Goal: Task Accomplishment & Management: Use online tool/utility

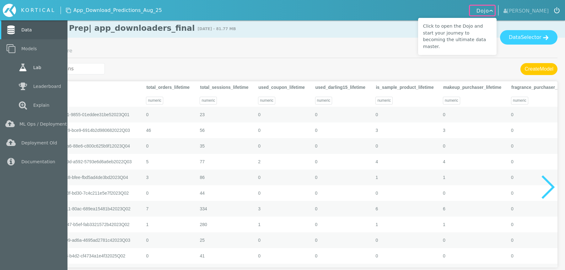
click at [36, 71] on link "Lab" at bounding box center [33, 67] width 67 height 19
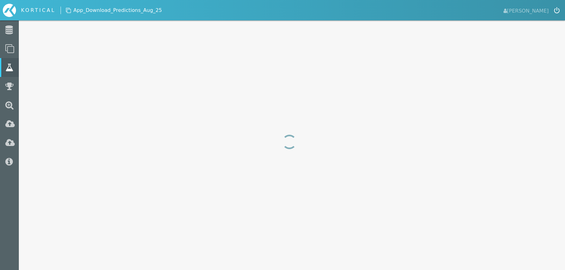
select select "f1_score"
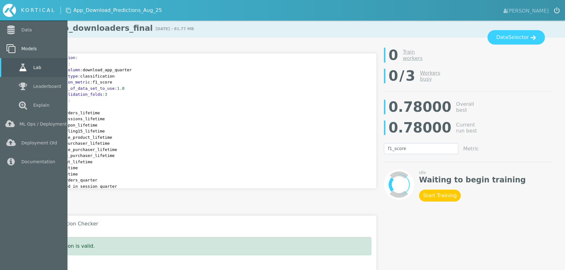
click at [27, 54] on link "Models" at bounding box center [33, 48] width 67 height 19
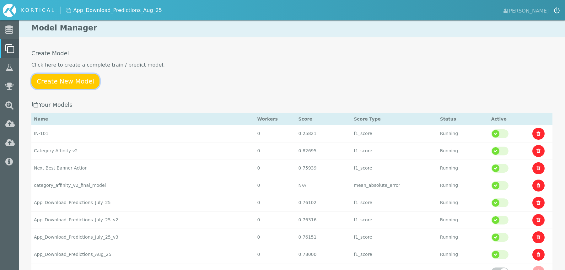
click at [78, 81] on link "Create New Model" at bounding box center [65, 81] width 68 height 15
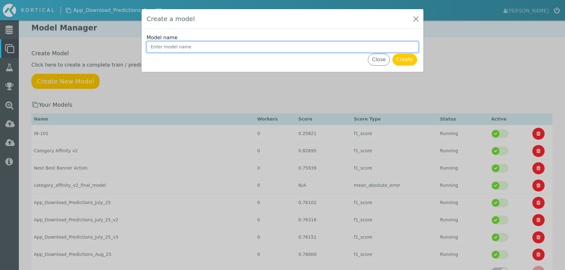
click at [229, 46] on input "Model name" at bounding box center [283, 46] width 272 height 11
drag, startPoint x: 209, startPoint y: 47, endPoint x: 269, endPoint y: 46, distance: 59.6
click at [270, 47] on input "App_Download_Predictions_June_25" at bounding box center [283, 46] width 272 height 11
type input "App_Download_Predictions_Sept_25"
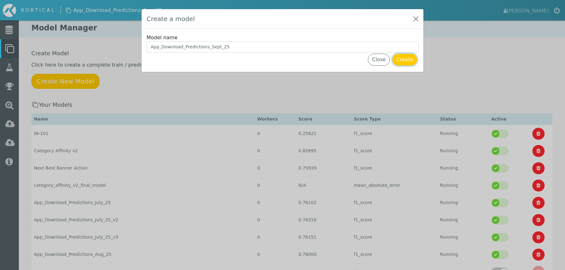
click at [408, 59] on button "Create" at bounding box center [404, 60] width 25 height 12
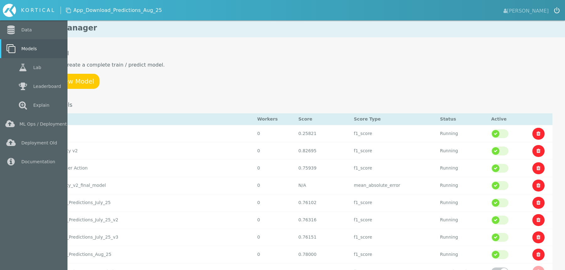
click at [22, 50] on link "Models" at bounding box center [33, 48] width 67 height 19
click at [21, 35] on link "Data" at bounding box center [33, 29] width 67 height 19
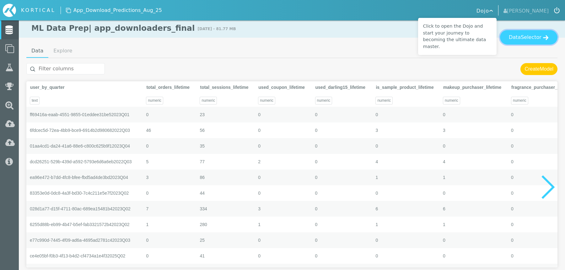
click at [522, 40] on button "Data Selector" at bounding box center [528, 37] width 57 height 14
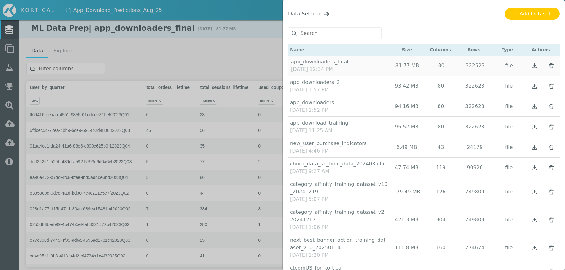
click at [551, 127] on img "button" at bounding box center [551, 127] width 8 height 8
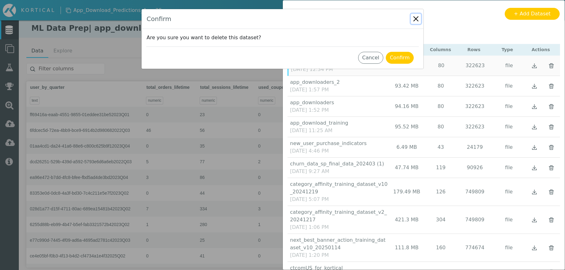
click at [416, 19] on button "Close" at bounding box center [416, 19] width 10 height 10
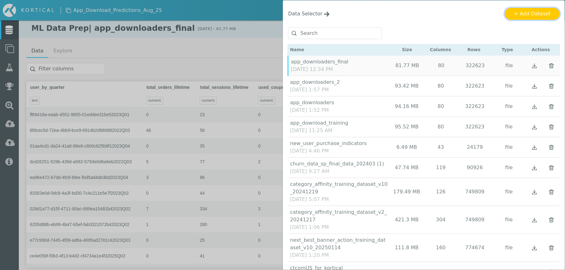
click at [543, 11] on button "+ Add Dataset" at bounding box center [532, 14] width 55 height 12
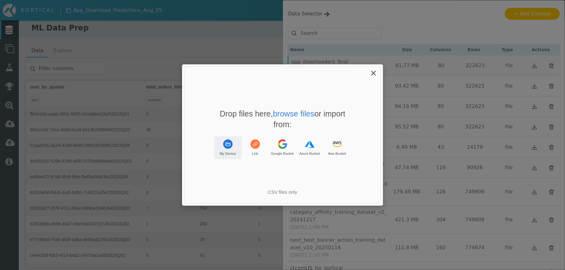
click at [234, 145] on button "My Device" at bounding box center [227, 147] width 27 height 23
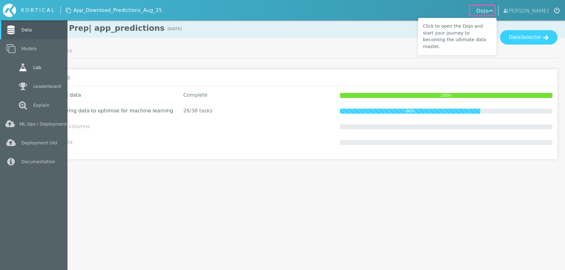
click at [35, 69] on link "Lab" at bounding box center [33, 67] width 67 height 19
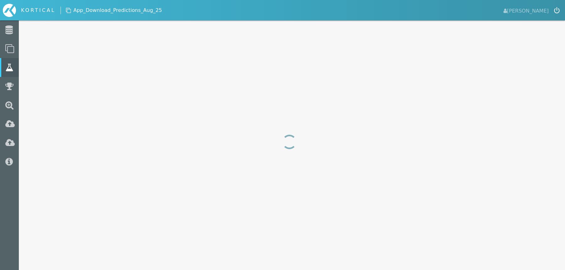
select select "f1_score"
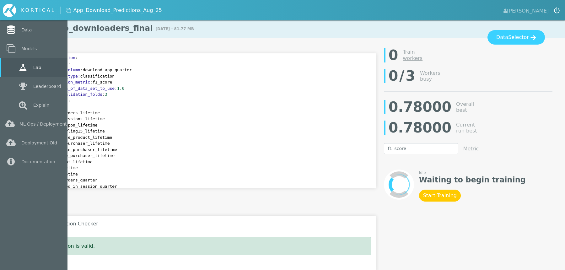
click at [22, 31] on link "Data" at bounding box center [33, 29] width 67 height 19
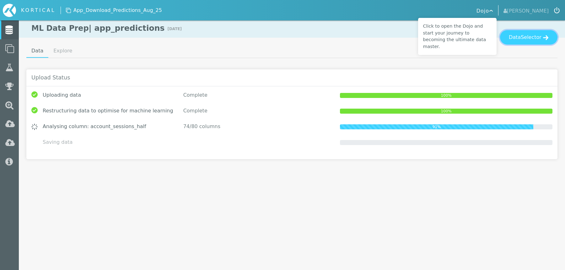
click at [521, 35] on button "Data Selector" at bounding box center [528, 37] width 57 height 14
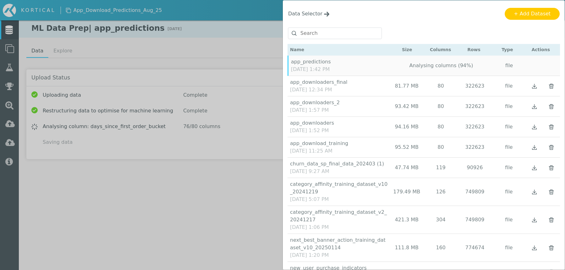
click at [554, 106] on img "button" at bounding box center [551, 106] width 8 height 8
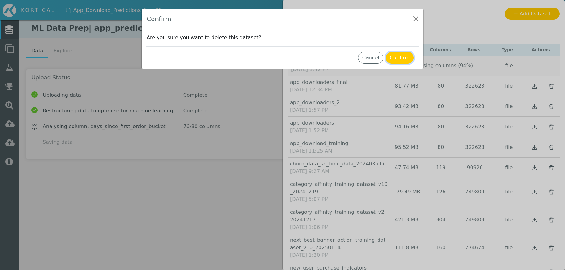
click at [409, 57] on button "Confirm" at bounding box center [400, 58] width 28 height 12
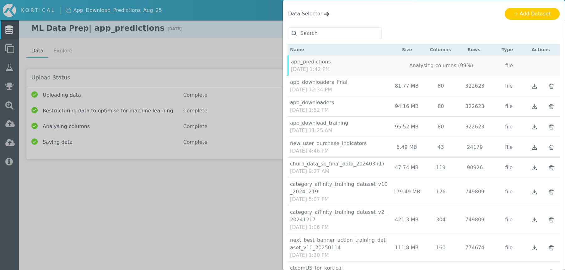
click at [551, 107] on img "button" at bounding box center [551, 106] width 8 height 8
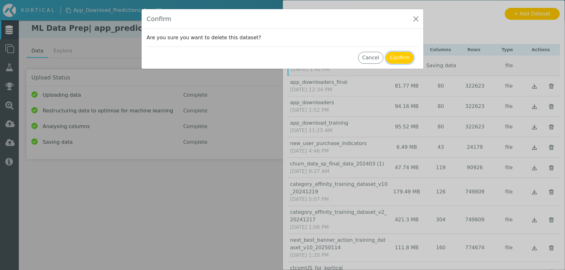
click at [404, 56] on button "Confirm" at bounding box center [400, 58] width 28 height 12
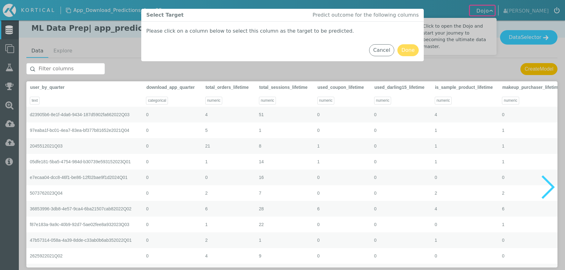
click at [82, 67] on input "text" at bounding box center [65, 68] width 78 height 11
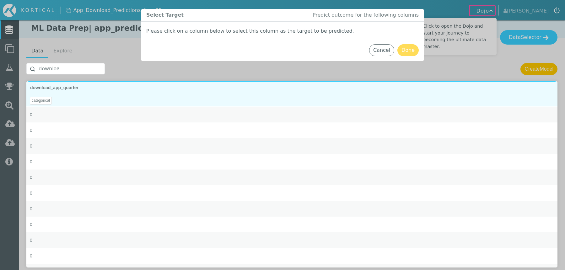
type input "downloa"
click at [136, 93] on div "categorical" at bounding box center [291, 99] width 531 height 16
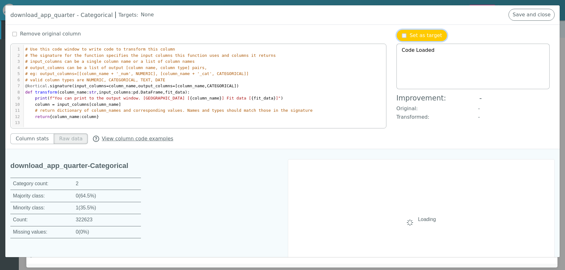
click at [420, 38] on p "Set as target" at bounding box center [426, 36] width 32 height 8
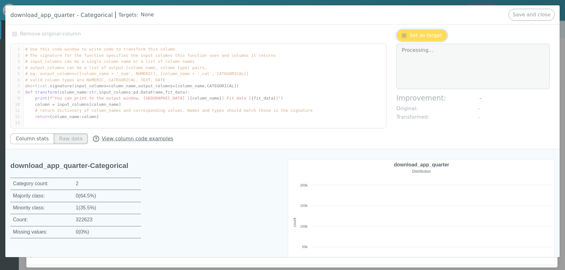
type textarea "Change successful"
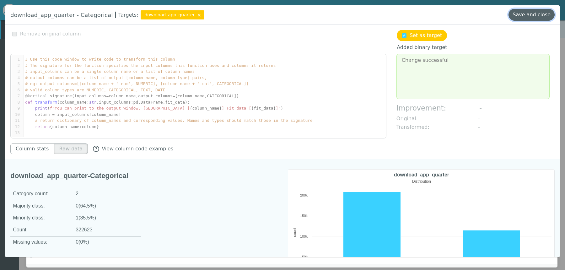
click at [543, 16] on button "Save and close" at bounding box center [531, 15] width 46 height 12
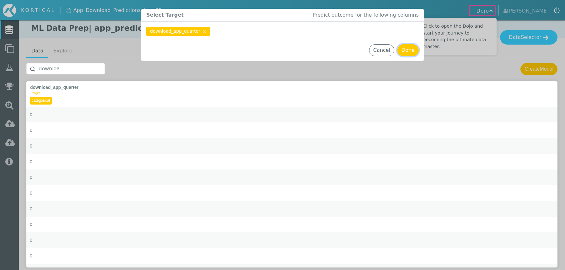
click at [409, 50] on button "Done" at bounding box center [407, 50] width 21 height 12
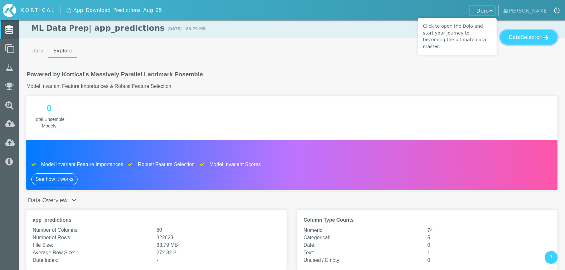
click at [540, 33] on button "Data Selector" at bounding box center [528, 37] width 57 height 14
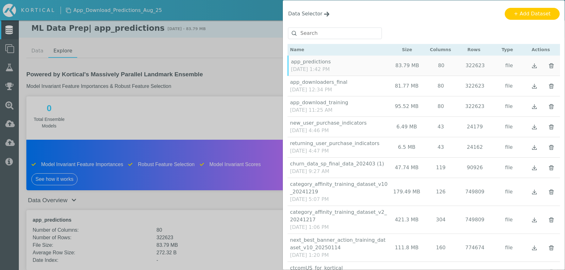
click at [552, 105] on img "button" at bounding box center [551, 106] width 8 height 8
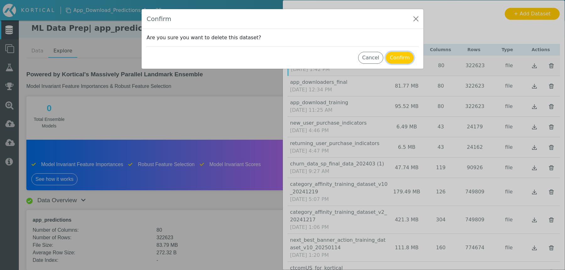
click at [395, 56] on button "Confirm" at bounding box center [400, 58] width 28 height 12
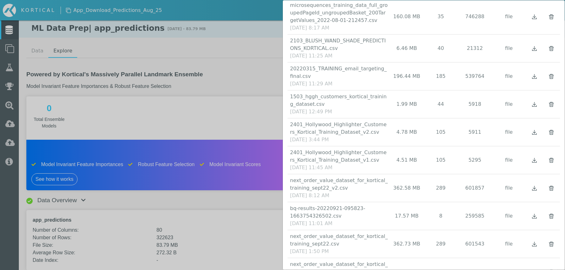
scroll to position [1424, 0]
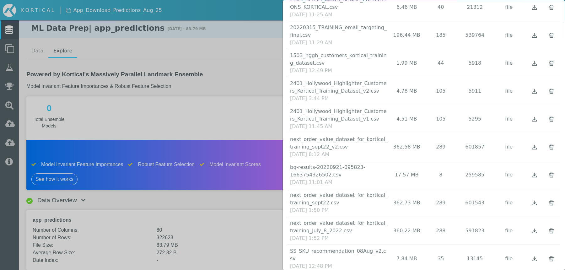
click at [227, 73] on div "Data Selector Name Size Columns Rows Type Actions" at bounding box center [282, 135] width 565 height 270
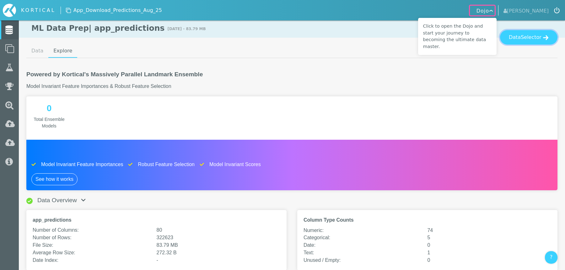
click at [523, 40] on span "Selector" at bounding box center [531, 38] width 21 height 8
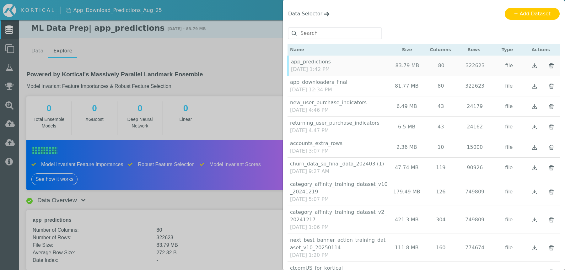
scroll to position [60, 0]
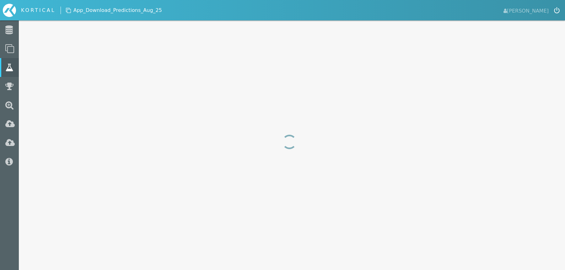
select select "f1_score"
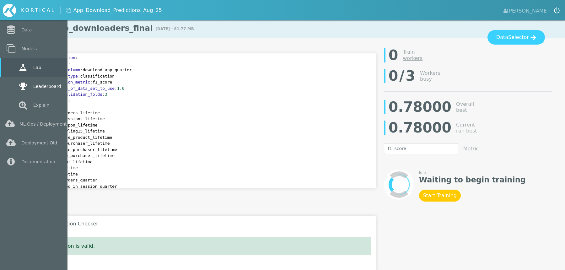
click at [35, 83] on link "Leaderboard" at bounding box center [33, 86] width 67 height 19
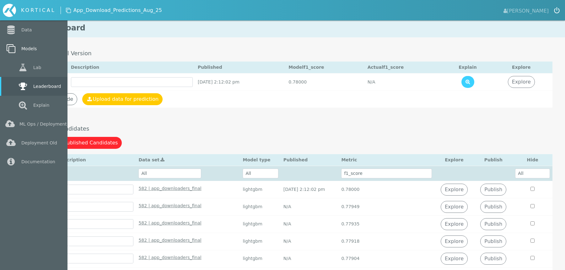
click at [30, 46] on link "Models" at bounding box center [33, 48] width 67 height 19
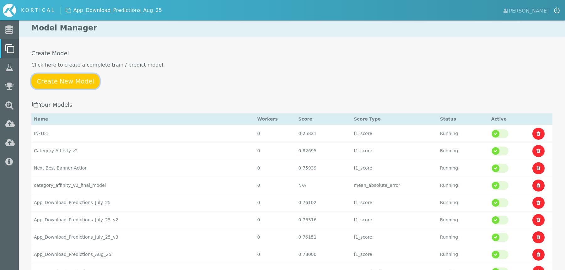
click at [68, 81] on link "Create New Model" at bounding box center [65, 81] width 68 height 15
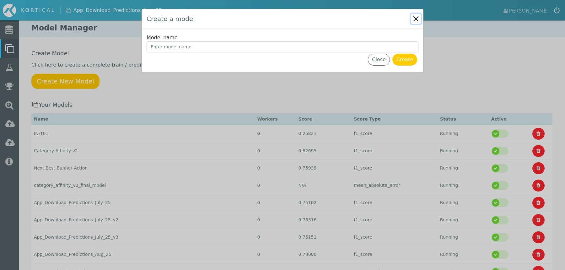
click at [416, 20] on button "Close" at bounding box center [416, 19] width 10 height 10
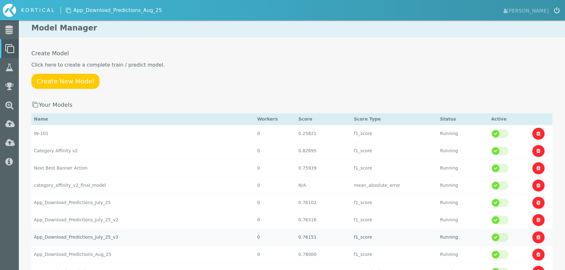
scroll to position [43, 0]
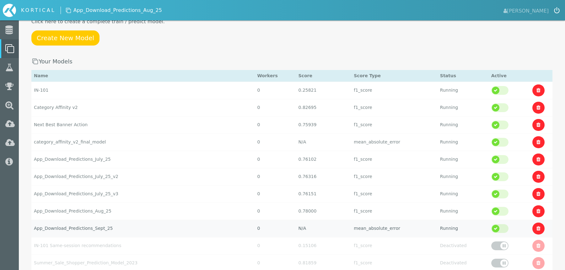
click at [114, 225] on td "App_Download_Predictions_Sept_25" at bounding box center [142, 228] width 223 height 17
select select "mean_absolute_error"
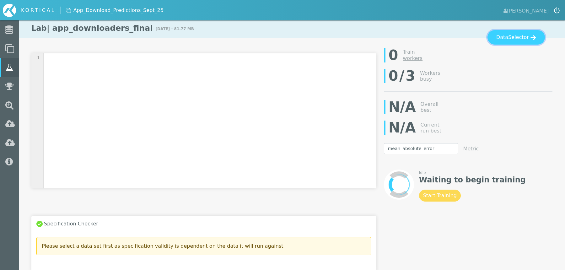
click at [515, 38] on span "Selector" at bounding box center [518, 38] width 21 height 8
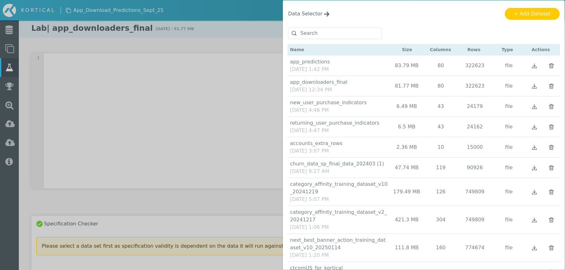
click at [331, 66] on div "[DATE] 1:42 PM" at bounding box center [310, 70] width 41 height 8
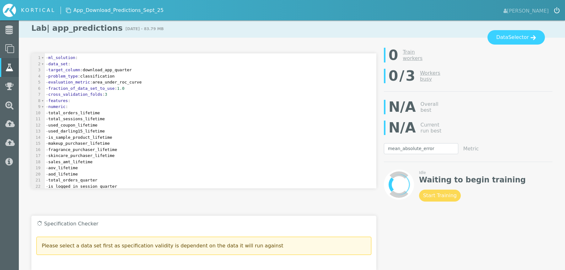
click at [84, 93] on span "cross_validation_folds" at bounding box center [75, 94] width 54 height 5
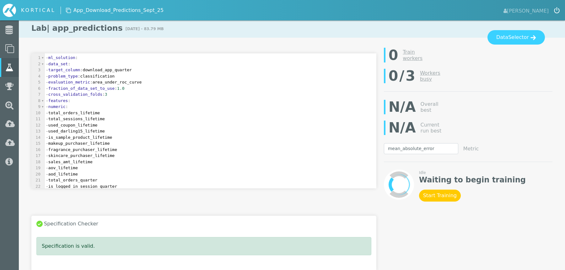
click at [132, 81] on span "- evaluation_metric : area_under_roc_curve" at bounding box center [94, 82] width 96 height 5
type textarea "f1_score"
click at [147, 96] on pre "- cross_validation_folds : 3" at bounding box center [211, 94] width 332 height 6
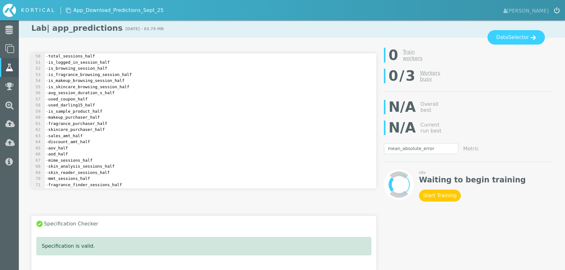
scroll to position [479, 0]
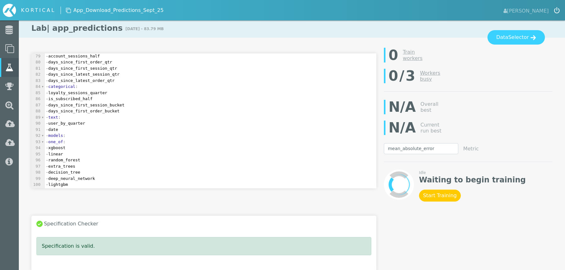
click at [119, 118] on pre "- text :" at bounding box center [211, 117] width 332 height 6
click at [123, 125] on pre "- user_by_quarter" at bounding box center [211, 123] width 332 height 6
click at [145, 114] on pre "- text :" at bounding box center [211, 117] width 332 height 6
click at [152, 108] on pre "- days_since_first_order_bucket" at bounding box center [211, 111] width 332 height 6
click at [126, 126] on pre "- date" at bounding box center [211, 129] width 332 height 6
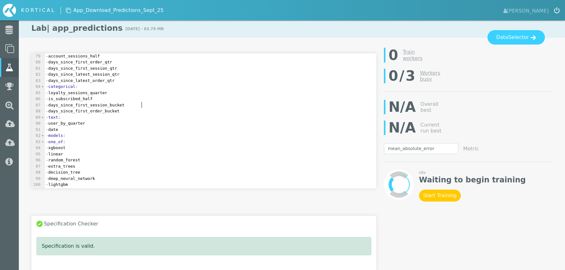
click at [157, 107] on pre "- days_since_first_session_bucket" at bounding box center [211, 105] width 332 height 6
click at [156, 107] on pre "- days_since_first_session_bucket" at bounding box center [211, 107] width 332 height 6
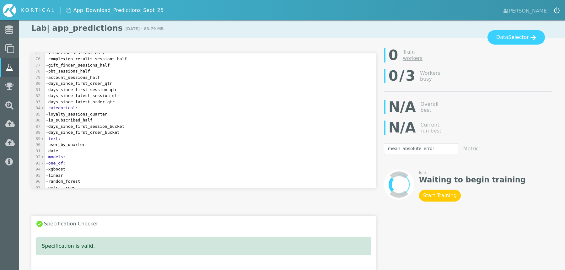
click at [156, 107] on pre "- categorical :" at bounding box center [211, 108] width 332 height 6
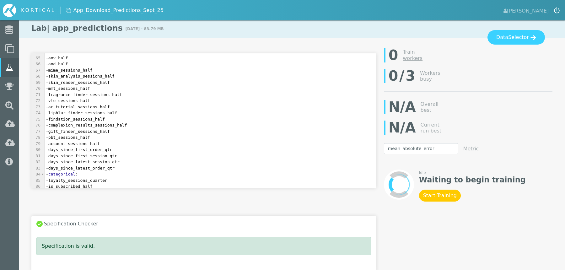
scroll to position [49, 0]
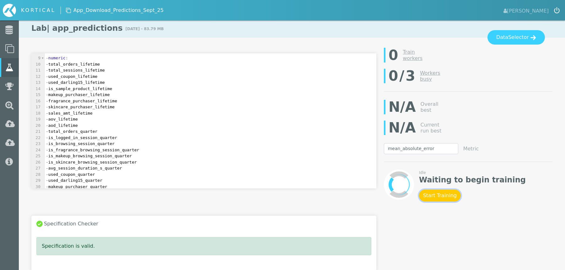
click at [438, 193] on button "Start Training" at bounding box center [440, 196] width 42 height 12
select select "f1_score"
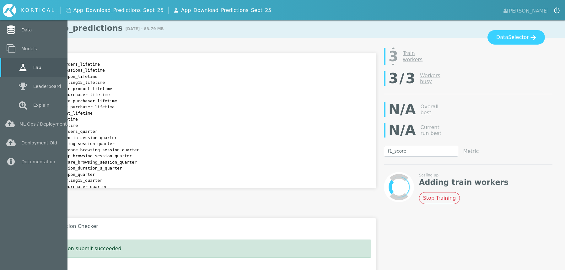
click at [10, 33] on icon at bounding box center [10, 29] width 11 height 9
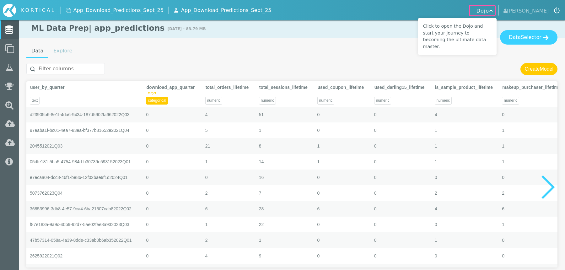
click at [69, 52] on link "Explore" at bounding box center [62, 51] width 29 height 13
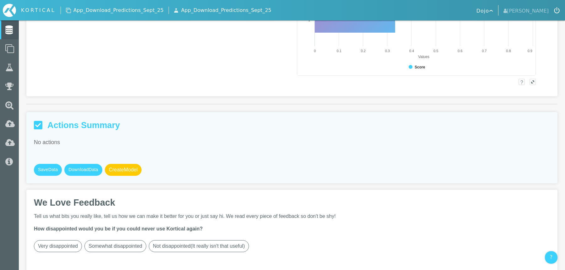
scroll to position [1115, 0]
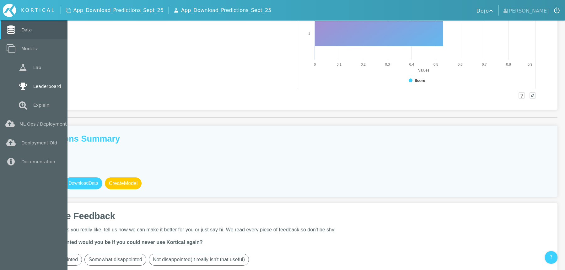
click at [32, 84] on link "Leaderboard" at bounding box center [33, 86] width 67 height 19
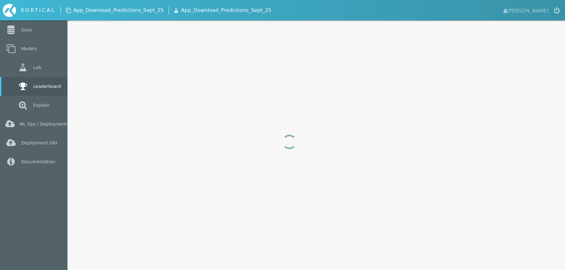
click at [21, 85] on icon at bounding box center [22, 86] width 11 height 9
click at [36, 69] on link "Lab" at bounding box center [33, 67] width 67 height 19
click at [16, 56] on link "Models" at bounding box center [33, 48] width 67 height 19
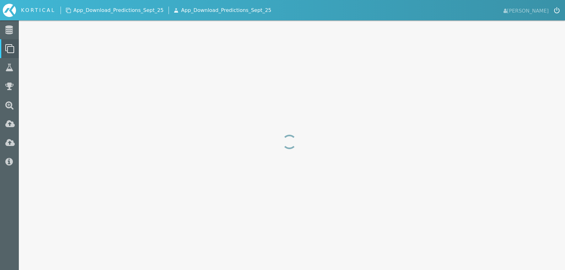
click at [267, 80] on div at bounding box center [282, 135] width 565 height 270
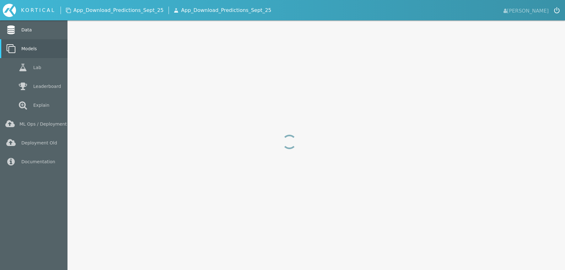
click at [18, 33] on link "Data" at bounding box center [33, 29] width 67 height 19
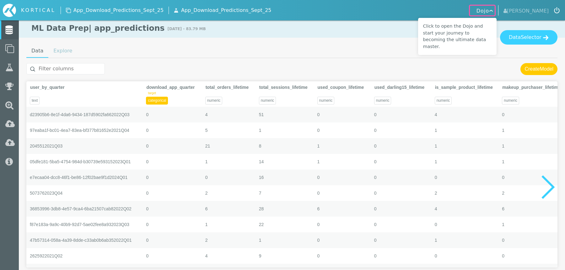
click at [68, 55] on link "Explore" at bounding box center [62, 51] width 29 height 13
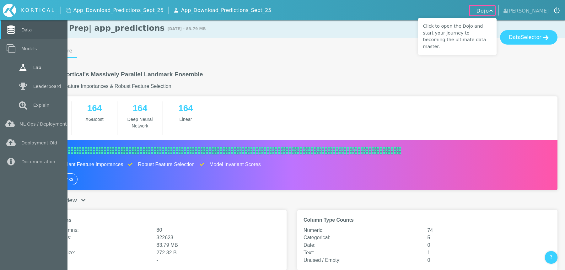
click at [10, 72] on link "Lab" at bounding box center [33, 67] width 67 height 19
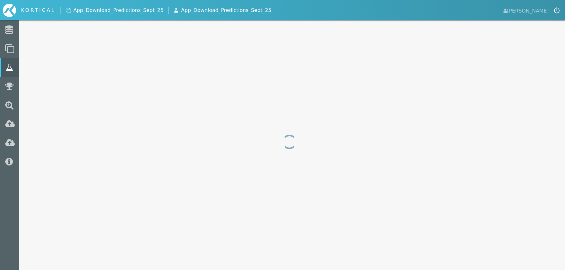
click at [223, 114] on div at bounding box center [282, 135] width 565 height 270
click at [145, 9] on span "App_Download_Predictions_Sept_25" at bounding box center [118, 11] width 90 height 8
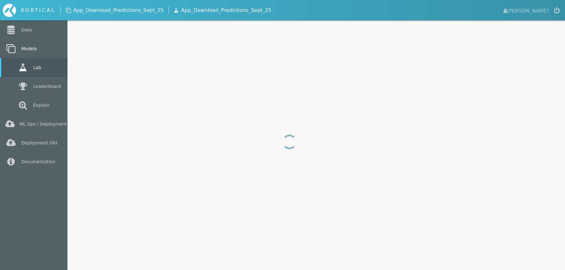
click at [32, 39] on link "Models" at bounding box center [33, 48] width 67 height 19
click at [33, 32] on link "Data" at bounding box center [33, 29] width 67 height 19
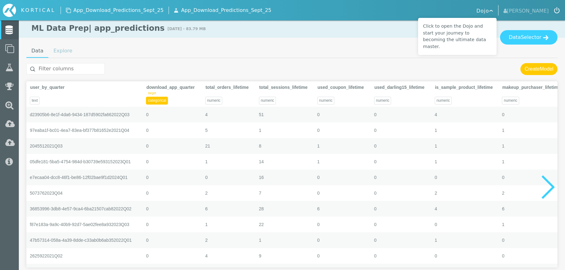
click at [59, 56] on link "Explore" at bounding box center [62, 51] width 29 height 13
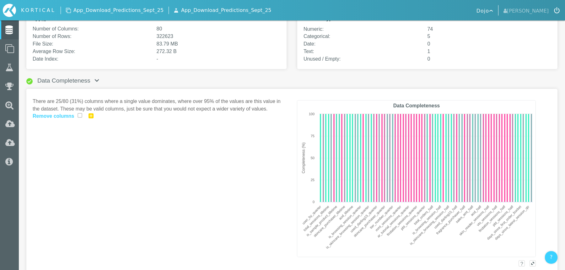
scroll to position [112, 0]
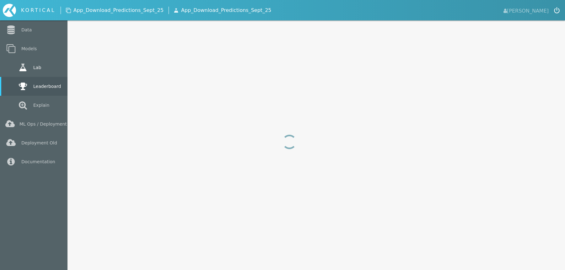
click at [28, 62] on link "Lab" at bounding box center [33, 67] width 67 height 19
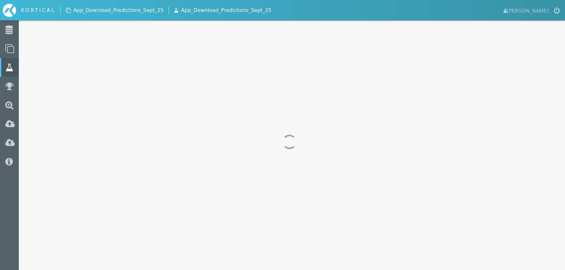
click at [227, 112] on div at bounding box center [282, 135] width 565 height 270
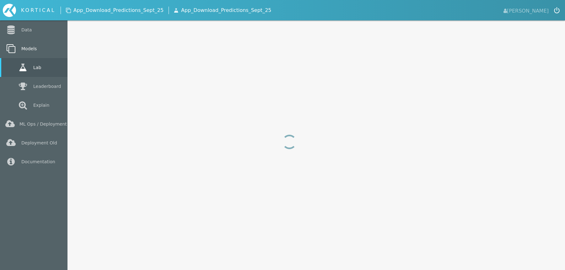
click at [41, 51] on link "Models" at bounding box center [33, 48] width 67 height 19
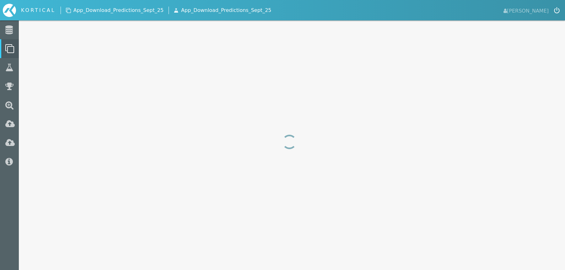
click at [239, 7] on span "App_Download_Predictions_Sept_25" at bounding box center [226, 11] width 90 height 8
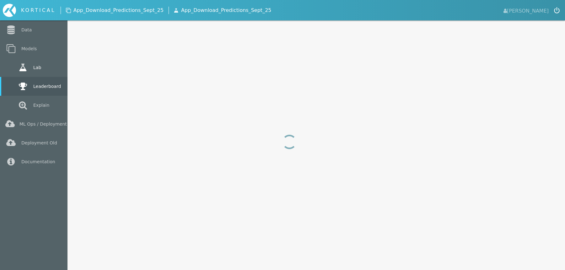
click at [16, 67] on link "Lab" at bounding box center [33, 67] width 67 height 19
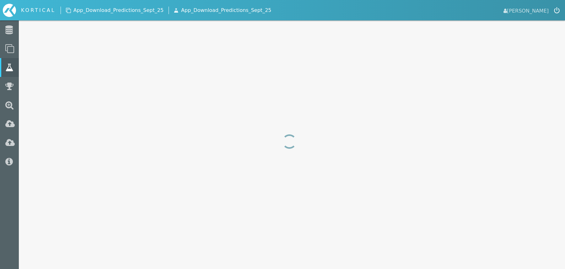
click at [530, 12] on span "[PERSON_NAME]" at bounding box center [525, 10] width 45 height 9
click at [558, 12] on img "submit" at bounding box center [557, 10] width 6 height 6
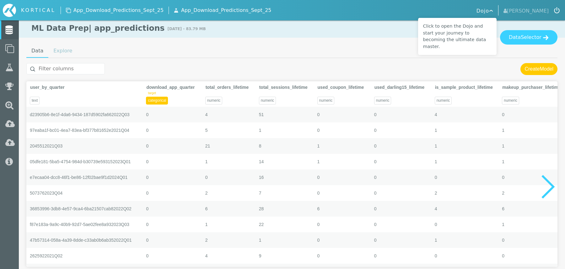
click at [60, 48] on link "Explore" at bounding box center [62, 51] width 29 height 13
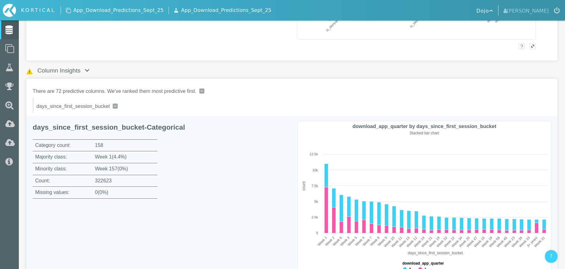
scroll to position [455, 0]
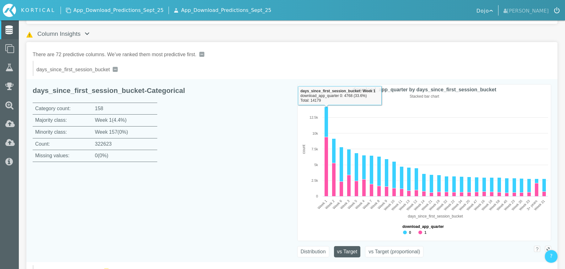
click at [193, 197] on div "days_since_first_session_bucket - Categorical Category count: 158 Majority clas…" at bounding box center [160, 170] width 254 height 183
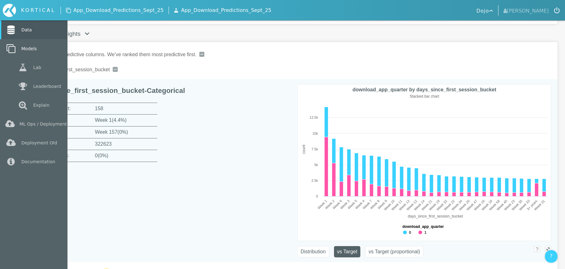
click at [30, 45] on link "Models" at bounding box center [33, 48] width 67 height 19
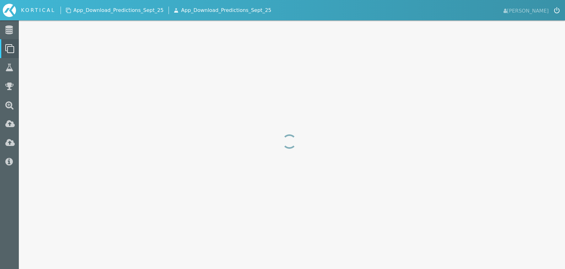
click at [152, 12] on span "App_Download_Predictions_Sept_25" at bounding box center [118, 11] width 90 height 8
click at [211, 15] on div "KORTICAL" at bounding box center [140, 10] width 274 height 13
